Goal: Navigation & Orientation: Find specific page/section

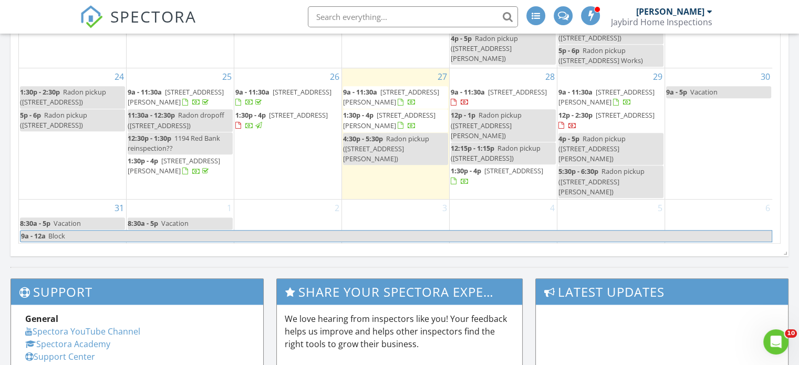
scroll to position [246, 0]
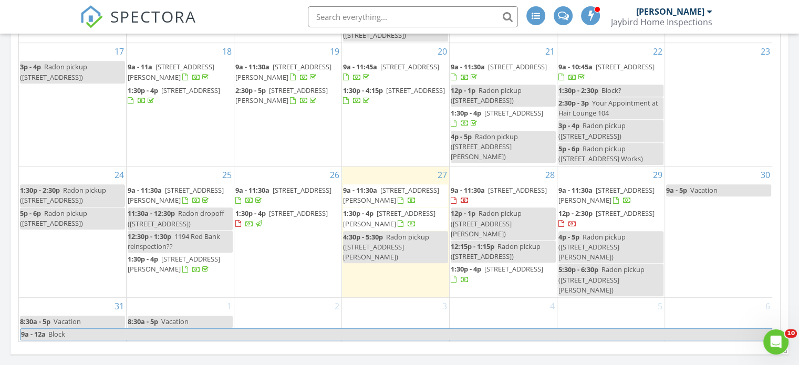
scroll to position [250, 0]
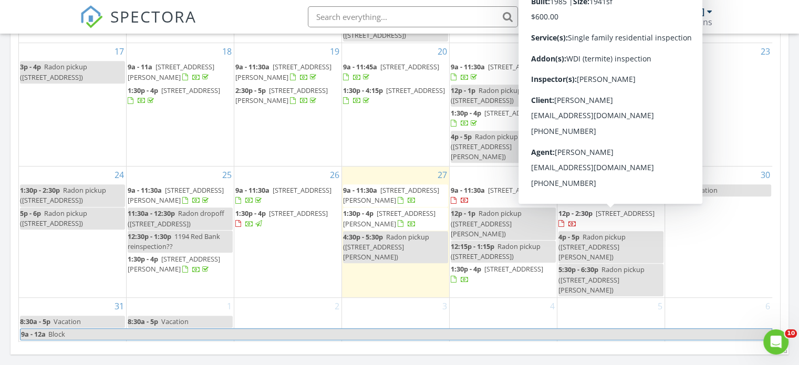
click at [616, 216] on span "33 Muskingum Dr, Shamong 08088" at bounding box center [625, 213] width 59 height 9
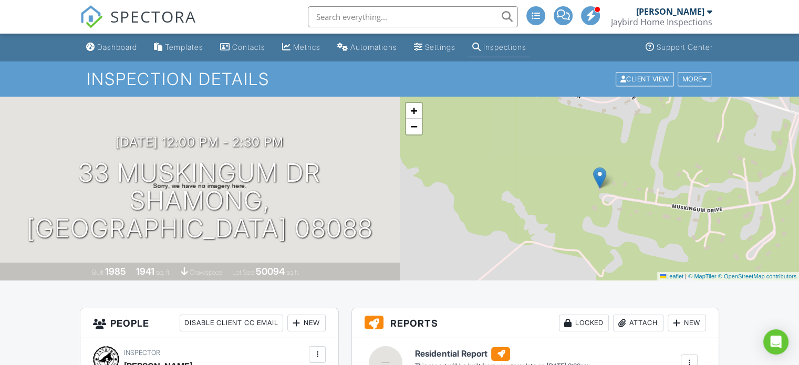
drag, startPoint x: 109, startPoint y: 47, endPoint x: 341, endPoint y: 66, distance: 233.0
click at [109, 47] on div "Dashboard" at bounding box center [117, 47] width 40 height 9
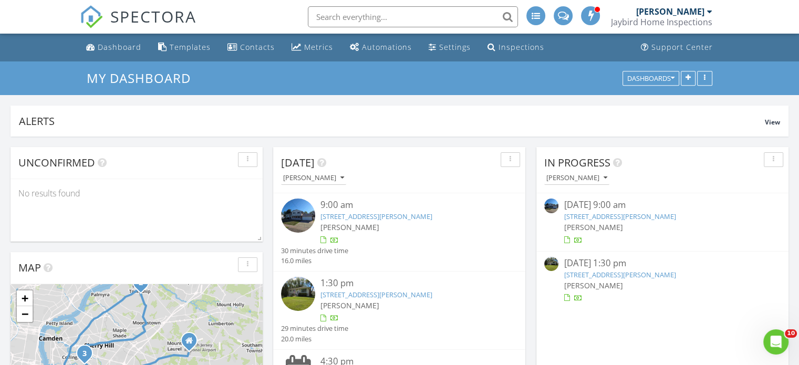
click at [602, 217] on link "123 Adrienne Ave, Gloucester Township, NJ 08012" at bounding box center [620, 216] width 112 height 9
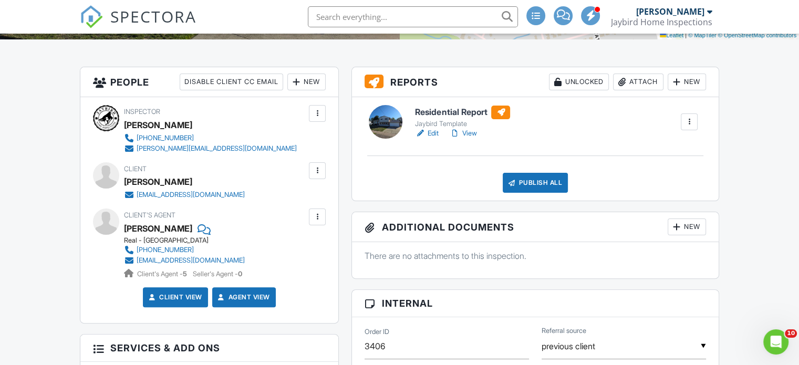
scroll to position [275, 0]
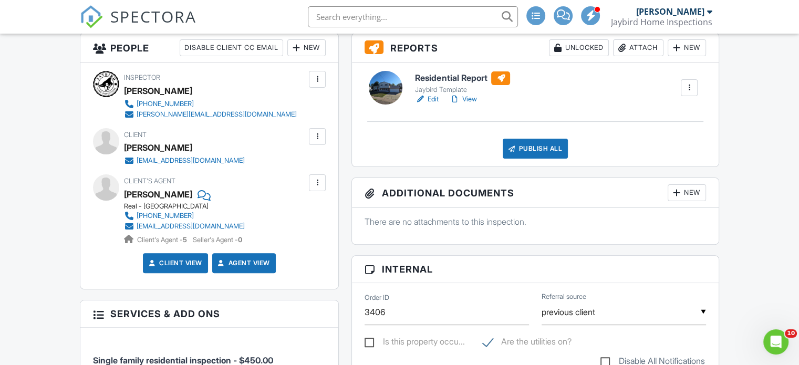
drag, startPoint x: 477, startPoint y: 98, endPoint x: 463, endPoint y: 122, distance: 27.8
click at [476, 98] on link "View" at bounding box center [462, 99] width 27 height 11
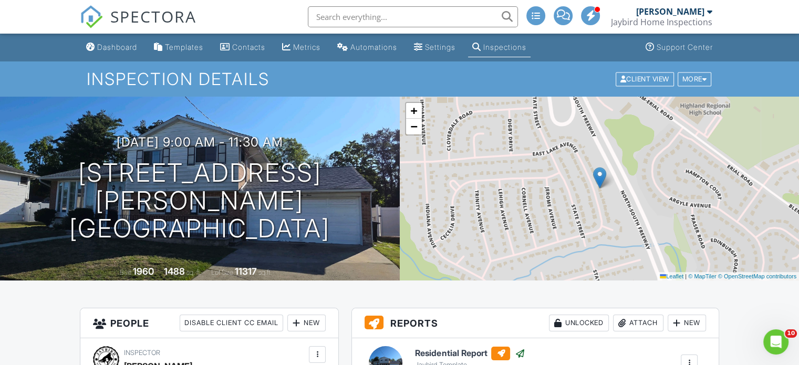
click at [134, 52] on link "Dashboard" at bounding box center [111, 47] width 59 height 19
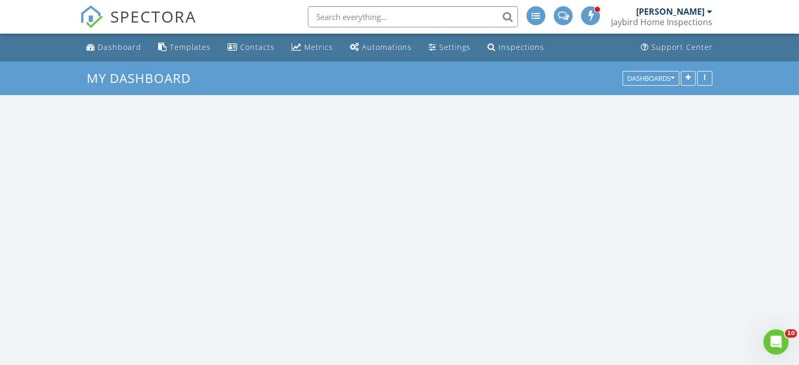
scroll to position [867, 815]
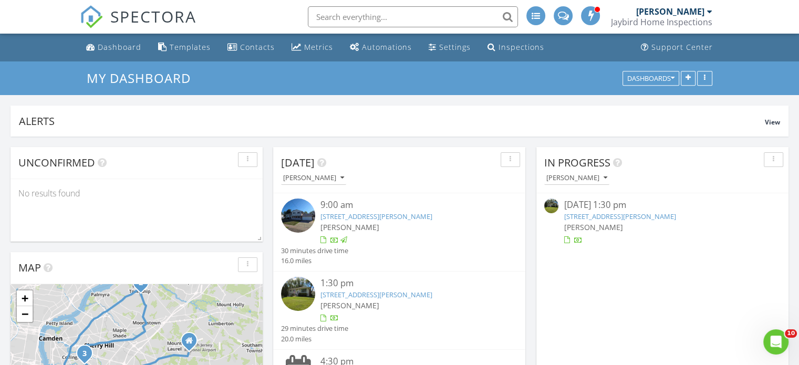
click at [635, 219] on link "59 Haines Mill Rd, Delran, NJ 08075" at bounding box center [620, 216] width 112 height 9
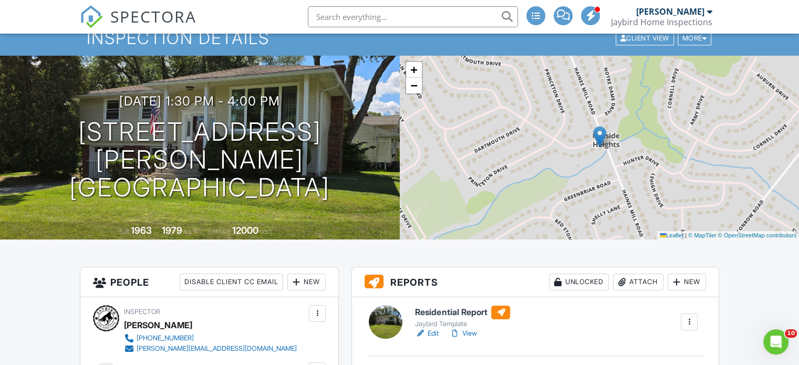
scroll to position [44, 0]
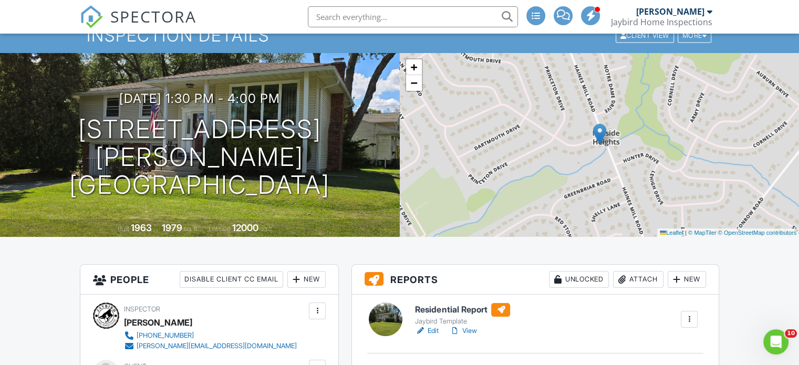
click at [475, 331] on link "View" at bounding box center [462, 331] width 27 height 11
